Goal: Navigation & Orientation: Find specific page/section

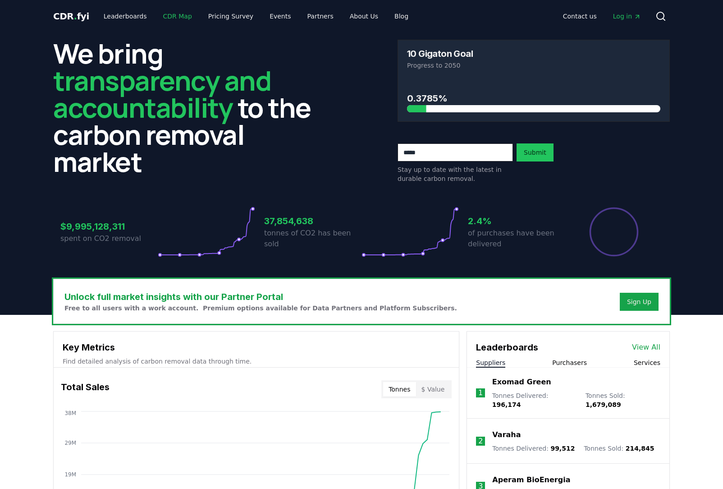
click at [160, 20] on link "CDR Map" at bounding box center [177, 16] width 43 height 16
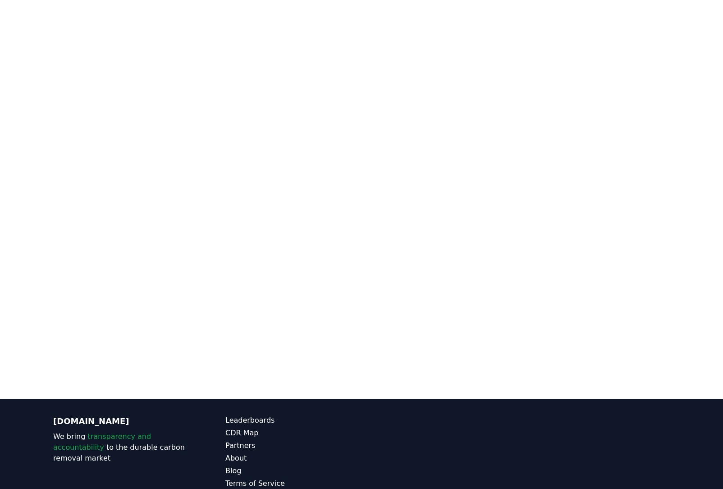
scroll to position [188, 0]
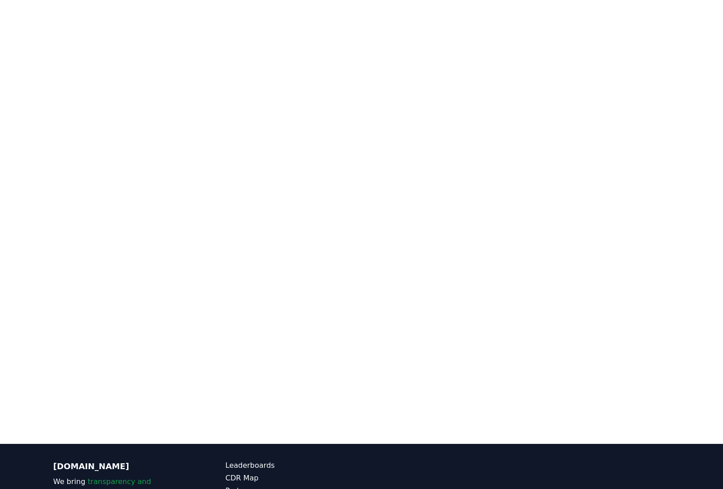
click at [18, 243] on div at bounding box center [361, 180] width 723 height 451
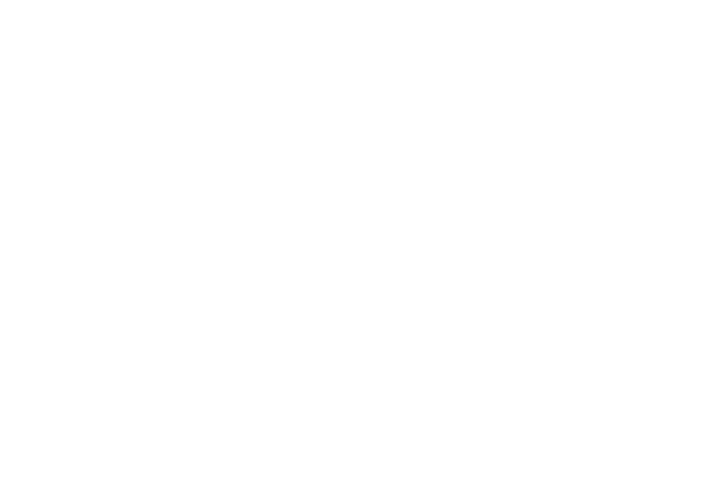
scroll to position [97, 0]
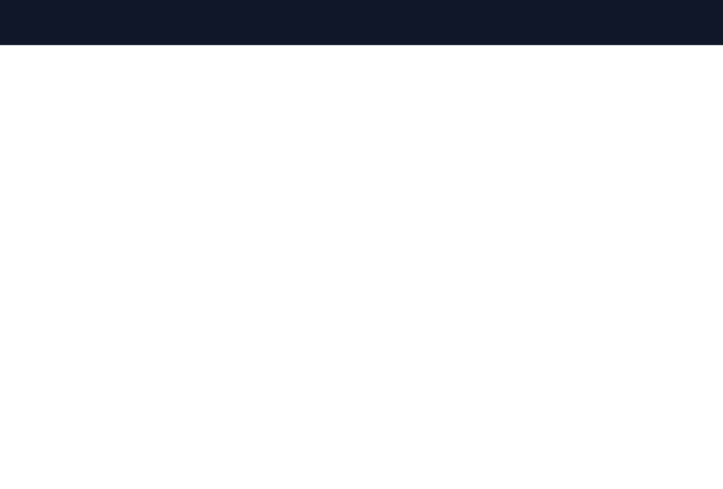
click at [31, 255] on div at bounding box center [361, 270] width 723 height 451
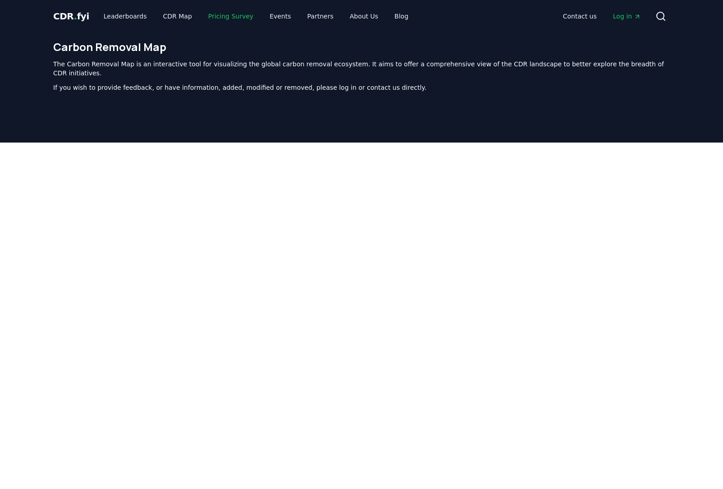
click at [216, 19] on link "Pricing Survey" at bounding box center [231, 16] width 60 height 16
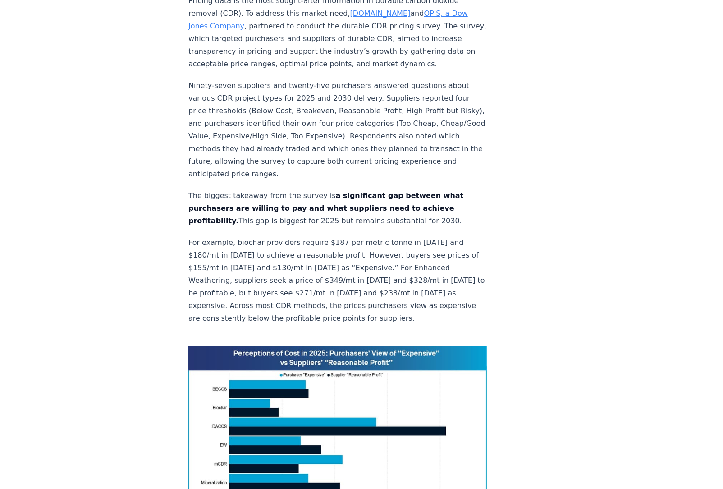
scroll to position [541, 0]
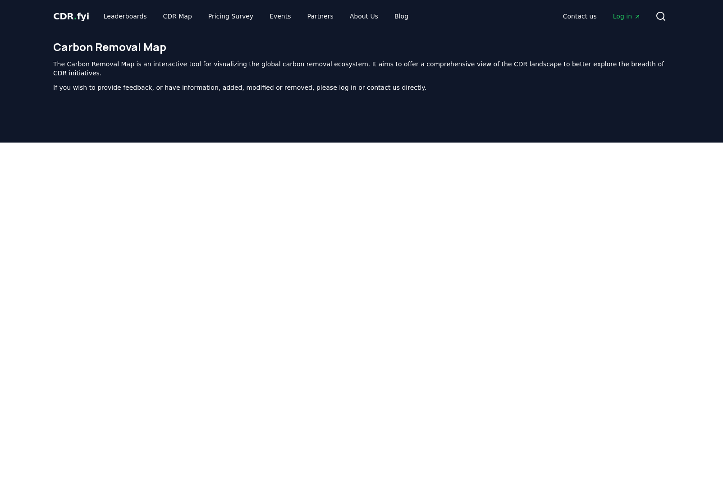
click at [62, 16] on span "CDR . fyi" at bounding box center [71, 16] width 36 height 11
